Goal: Use online tool/utility

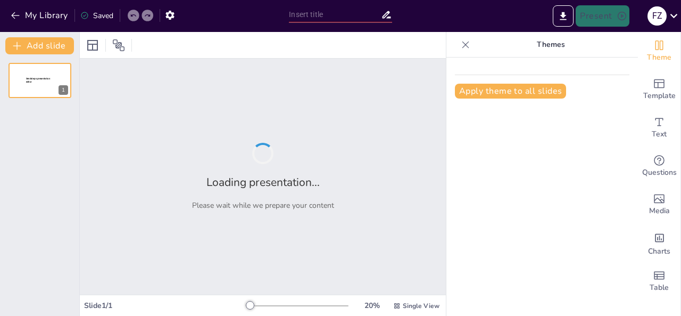
type input "“Caminando Hacia el Futuro: Asesoría en Bitcoin y USDT”"
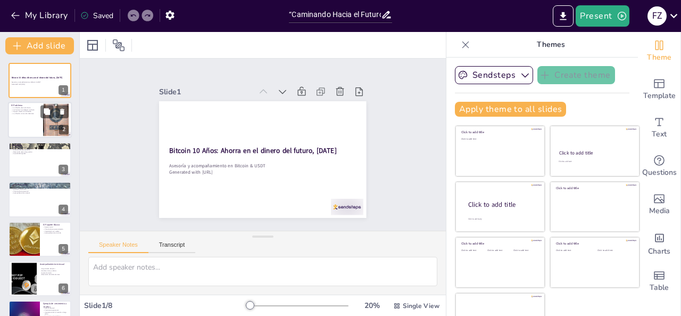
click at [32, 124] on div at bounding box center [40, 120] width 64 height 36
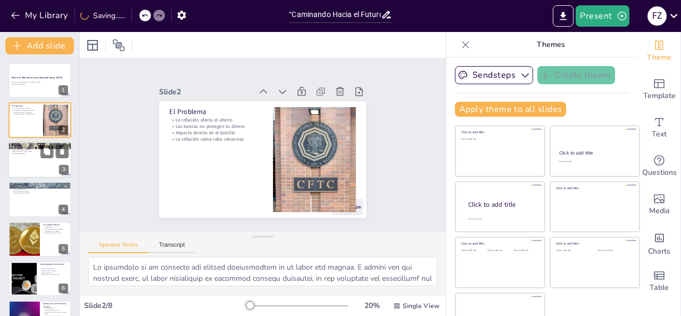
click at [37, 169] on div at bounding box center [40, 160] width 64 height 36
type textarea "Loremip do si ametconsect adip eli seddoeiusmo tempor incidi u la etdolorem, al…"
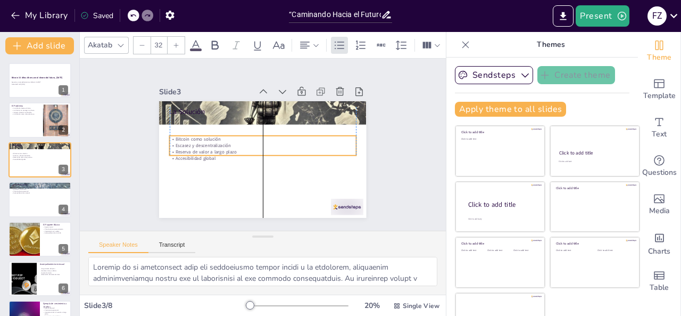
drag, startPoint x: 219, startPoint y: 128, endPoint x: 219, endPoint y: 147, distance: 19.2
click at [219, 147] on p "Reserva de valor a largo plazo" at bounding box center [262, 152] width 186 height 26
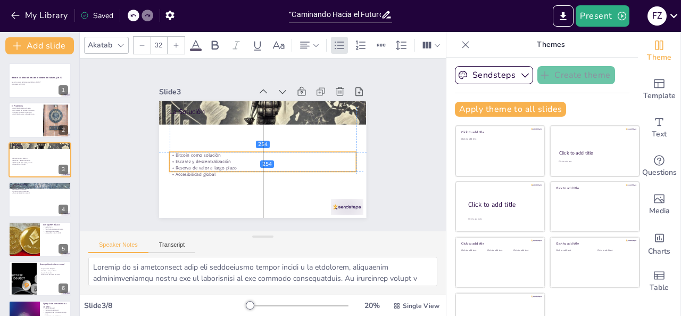
drag, startPoint x: 208, startPoint y: 140, endPoint x: 210, endPoint y: 159, distance: 19.2
click at [210, 159] on p "Escasez y descentralización" at bounding box center [261, 161] width 186 height 26
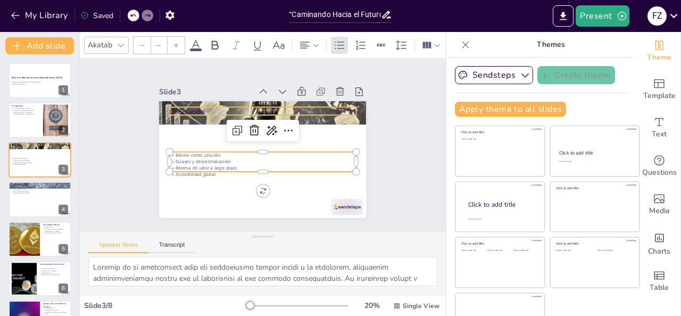
type input "48"
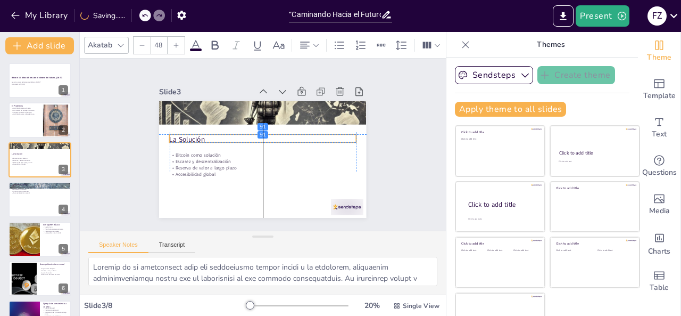
drag, startPoint x: 184, startPoint y: 105, endPoint x: 184, endPoint y: 130, distance: 25.0
click at [184, 130] on p "La Solución" at bounding box center [263, 139] width 186 height 29
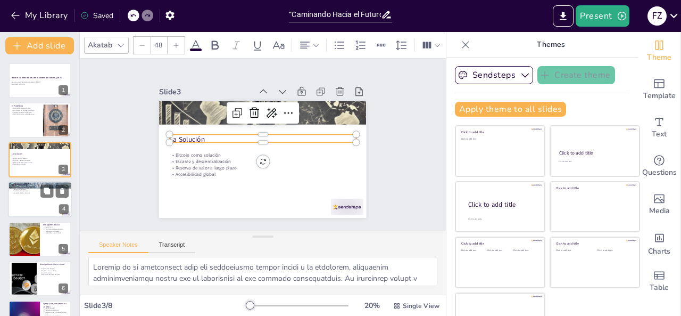
click at [35, 203] on div at bounding box center [40, 199] width 64 height 36
type textarea "Lo ipsumdol sitametconsec ad el seddo eiusmodtemp in utlabor etdolo. Mag aliqua…"
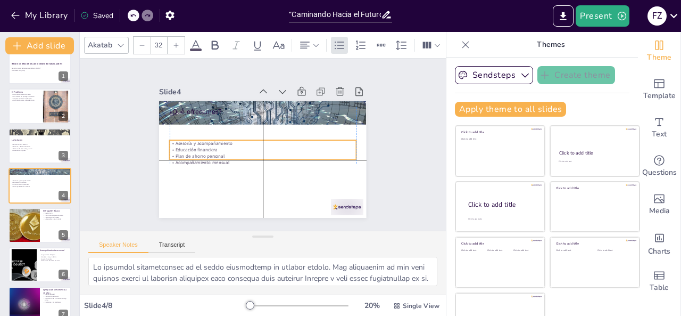
drag, startPoint x: 214, startPoint y: 130, endPoint x: 212, endPoint y: 158, distance: 27.8
click at [212, 158] on div "Asesoría y acompañamiento Educación financiera Plan de ahorro personal Acompaña…" at bounding box center [255, 147] width 100 height 181
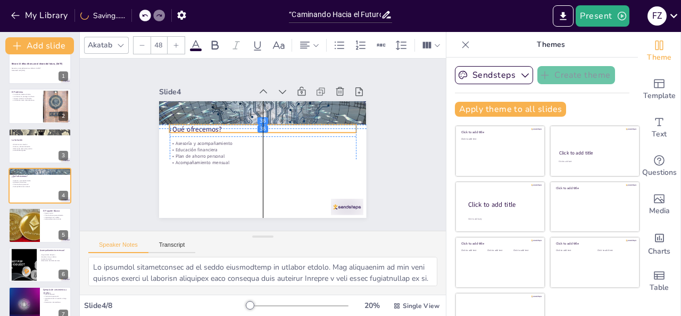
drag, startPoint x: 193, startPoint y: 106, endPoint x: 192, endPoint y: 126, distance: 20.2
click at [192, 126] on p "¿Qué ofrecemos?" at bounding box center [263, 130] width 186 height 10
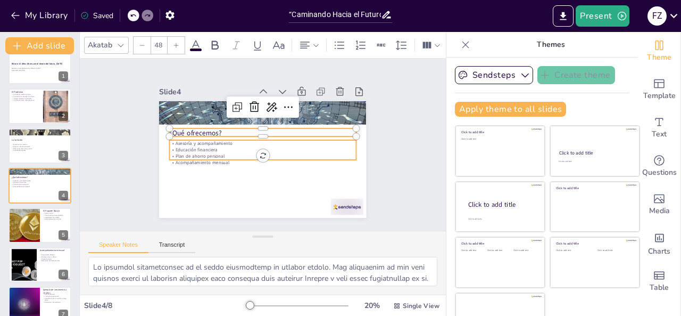
type input "32"
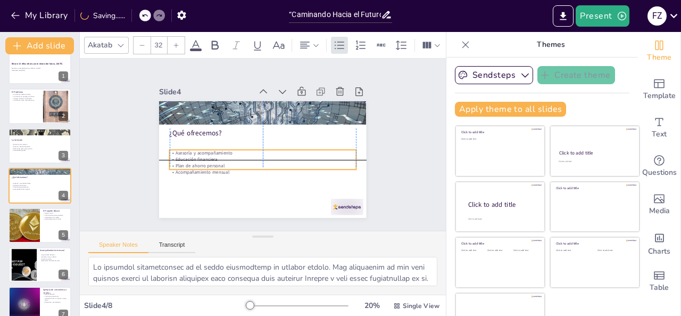
drag, startPoint x: 188, startPoint y: 148, endPoint x: 188, endPoint y: 156, distance: 7.5
click at [188, 156] on p "Educación financiera" at bounding box center [263, 159] width 186 height 6
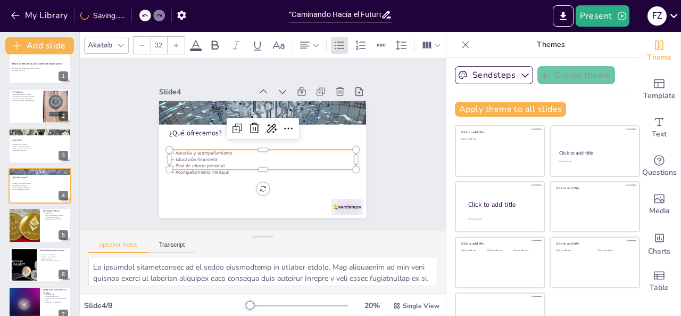
click at [394, 151] on div "Slide 1 Bitcoin 10 Años: Ahorra en el dinero del futuro, [DATE] Asesoría y acom…" at bounding box center [263, 144] width 382 height 209
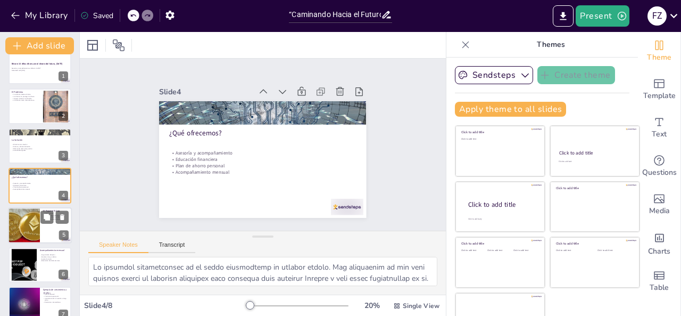
click at [19, 227] on div at bounding box center [24, 225] width 64 height 36
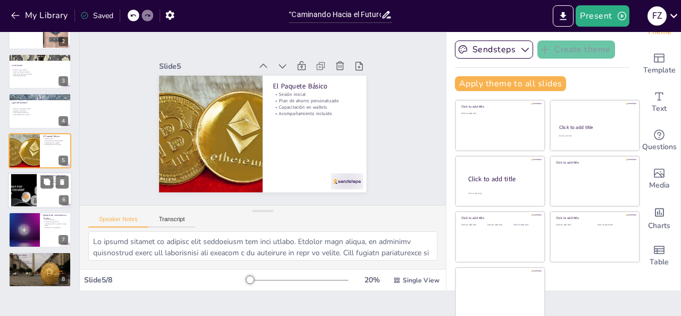
scroll to position [68, 0]
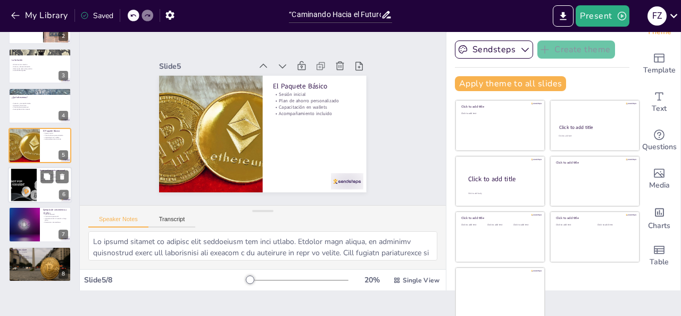
click at [47, 185] on div at bounding box center [40, 185] width 64 height 36
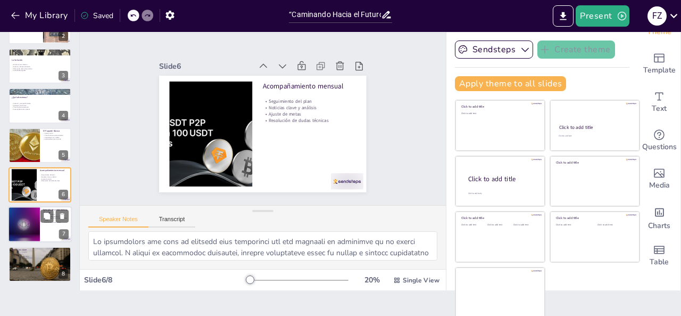
click at [24, 234] on div at bounding box center [24, 225] width 66 height 36
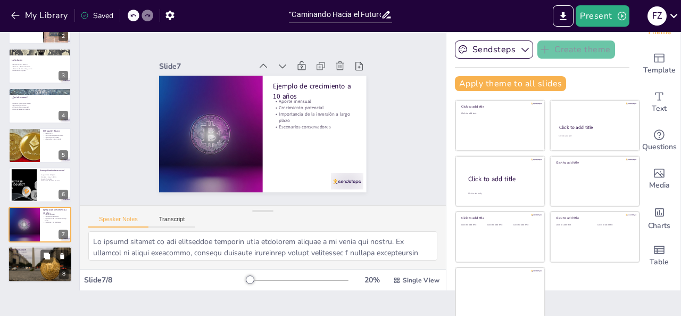
click at [34, 260] on div at bounding box center [40, 264] width 64 height 43
type textarea "Lo ipsumdolors am consectet a elitseddo ei temporincid utla et dolor. Ma aliqua…"
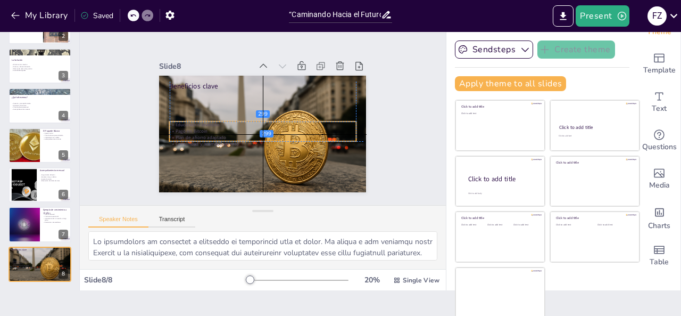
drag, startPoint x: 183, startPoint y: 100, endPoint x: 184, endPoint y: 127, distance: 27.7
click at [184, 128] on p "Pago en Bitcoin" at bounding box center [263, 131] width 186 height 6
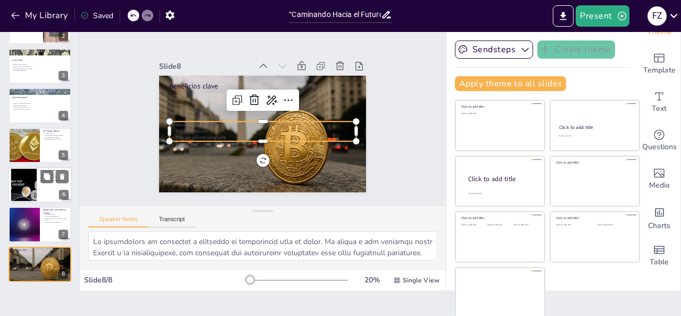
scroll to position [0, 0]
